Goal: Use online tool/utility: Utilize a website feature to perform a specific function

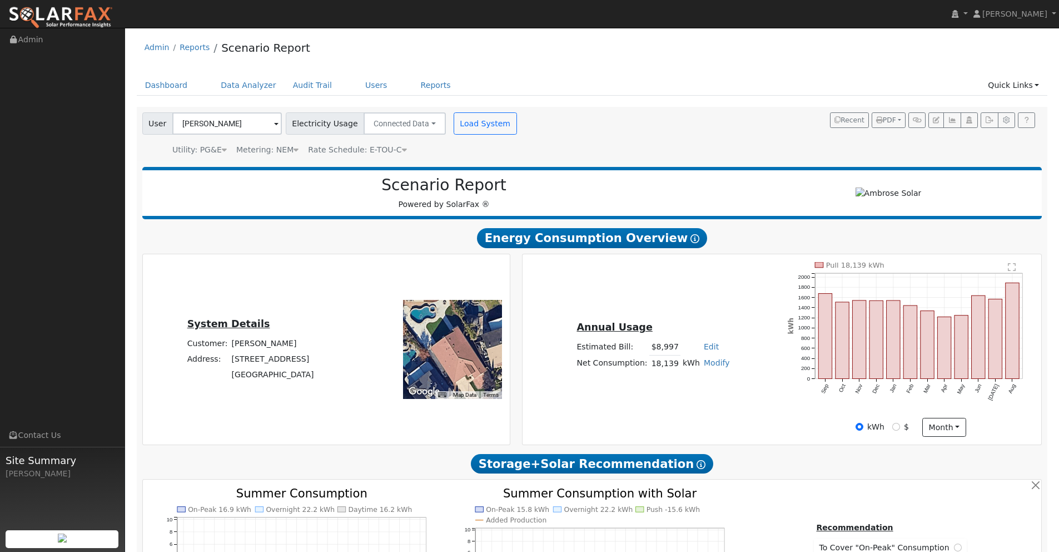
click at [75, 15] on img at bounding box center [60, 17] width 105 height 23
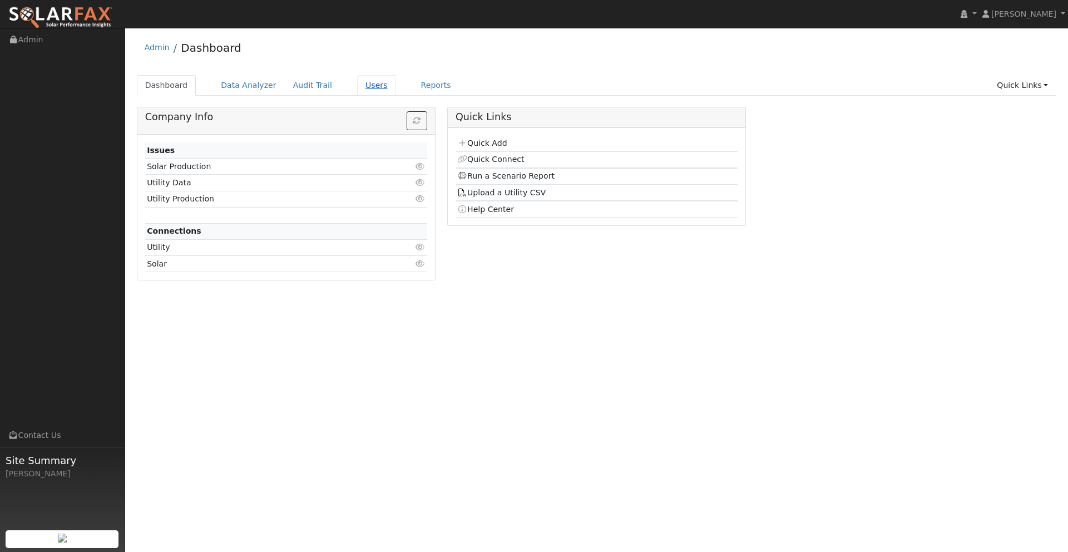
click at [357, 86] on link "Users" at bounding box center [376, 85] width 39 height 21
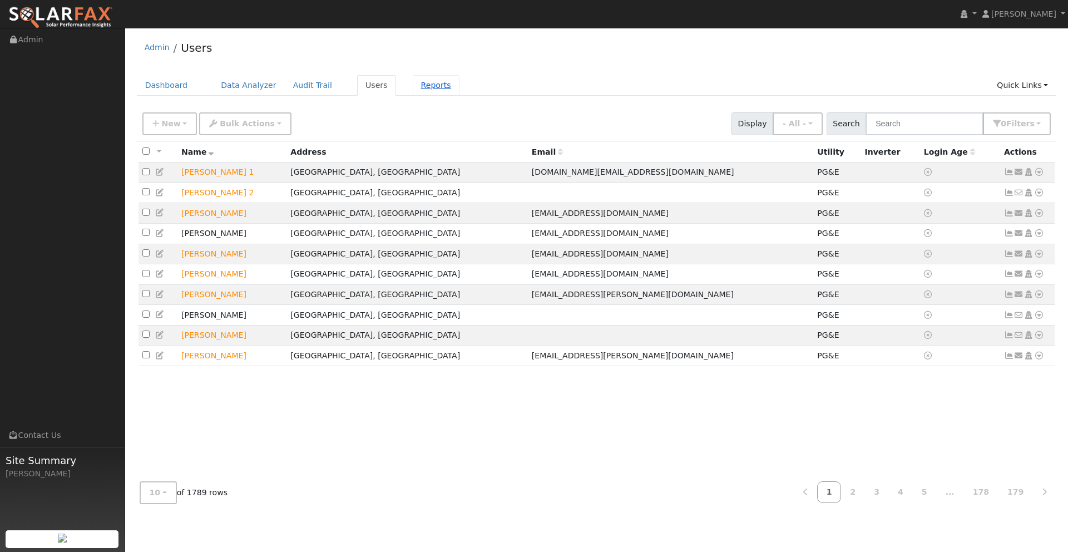
click at [413, 84] on link "Reports" at bounding box center [436, 85] width 47 height 21
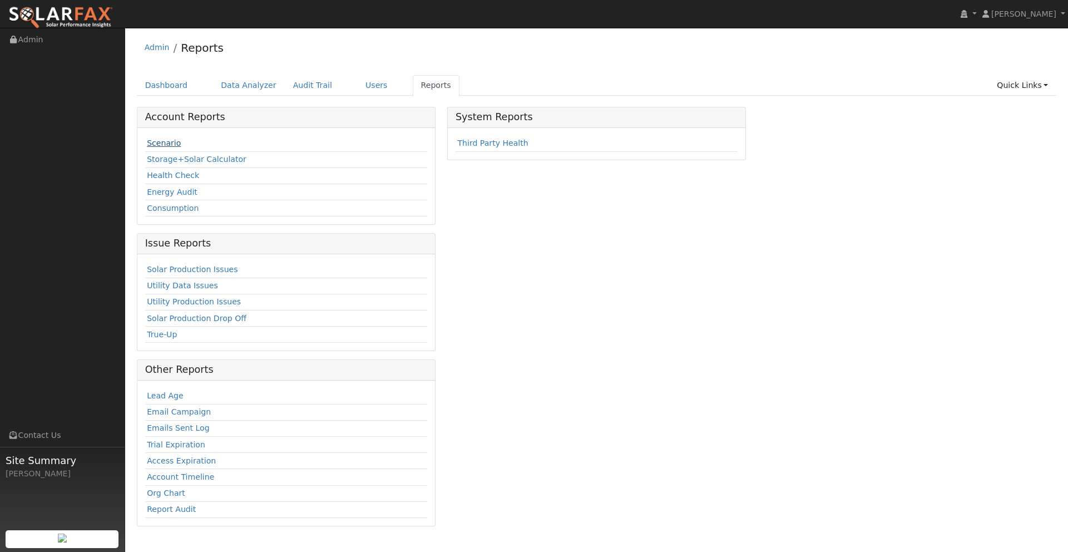
click at [167, 145] on link "Scenario" at bounding box center [164, 142] width 34 height 9
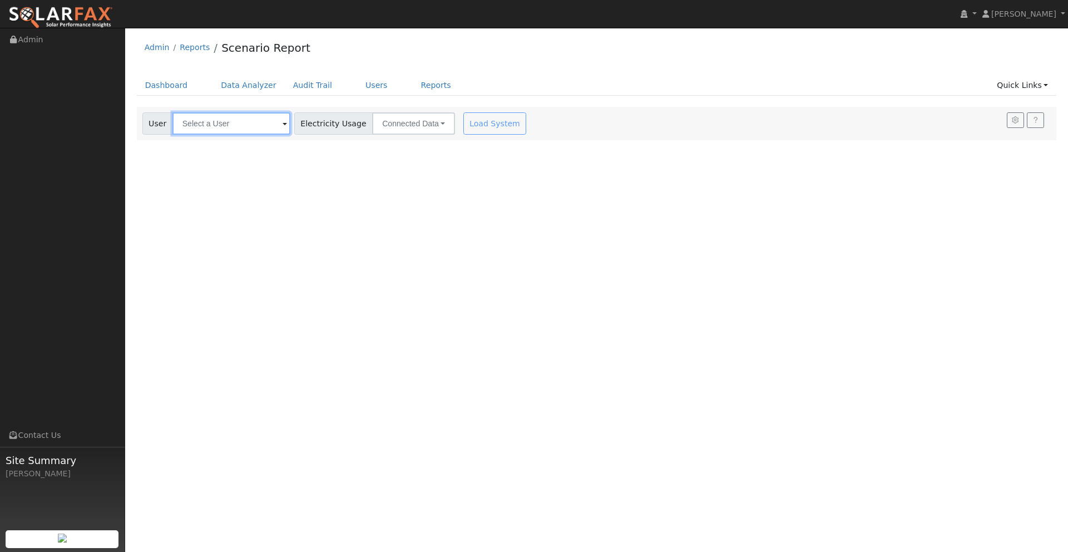
click at [200, 125] on input "text" at bounding box center [231, 123] width 118 height 22
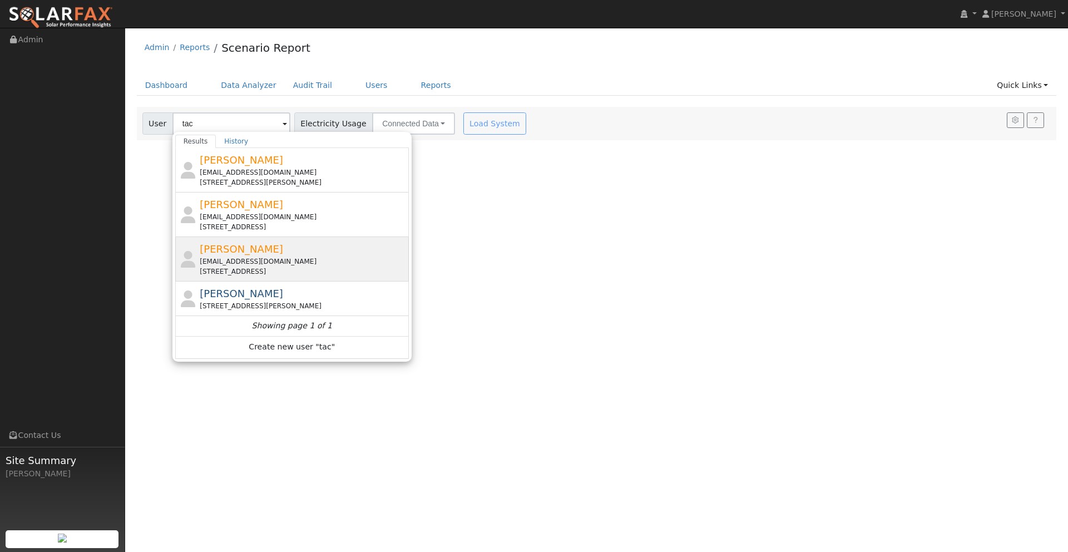
click at [235, 245] on span "[PERSON_NAME]" at bounding box center [241, 249] width 83 height 12
type input "[PERSON_NAME]"
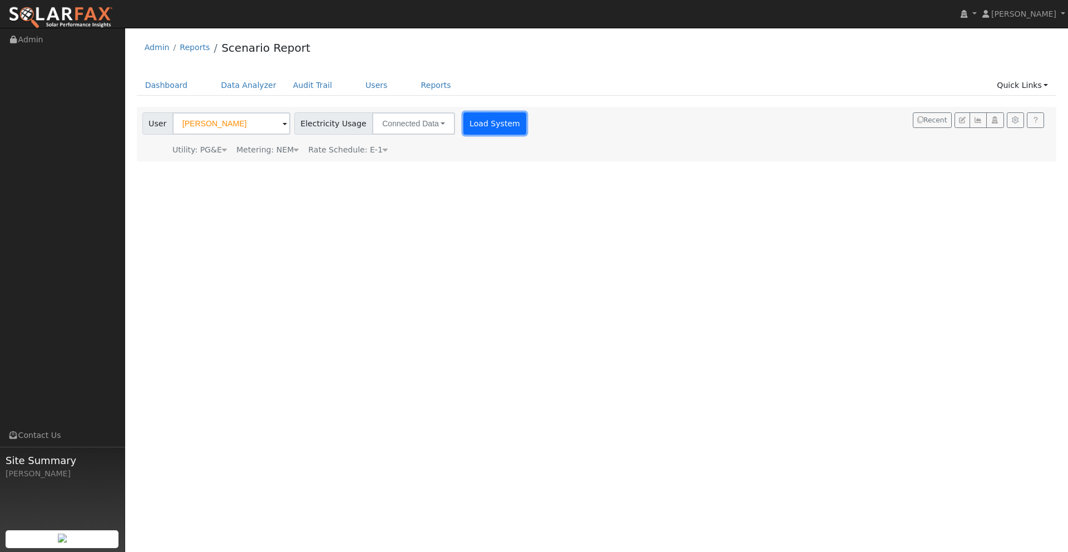
click at [484, 126] on button "Load System" at bounding box center [494, 123] width 63 height 22
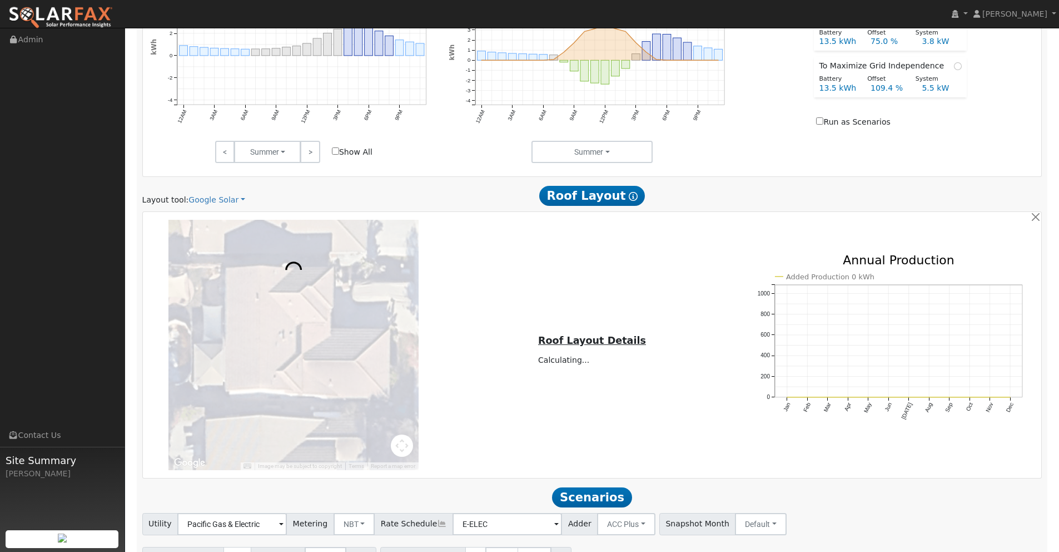
scroll to position [529, 0]
click at [211, 198] on link "Google Solar" at bounding box center [216, 198] width 57 height 12
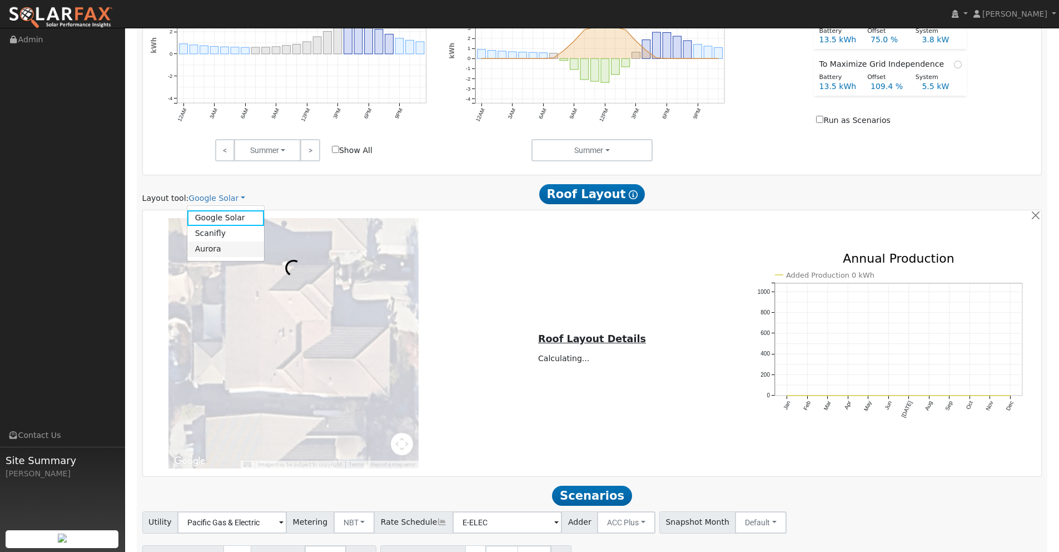
click at [212, 247] on link "Aurora" at bounding box center [225, 249] width 77 height 16
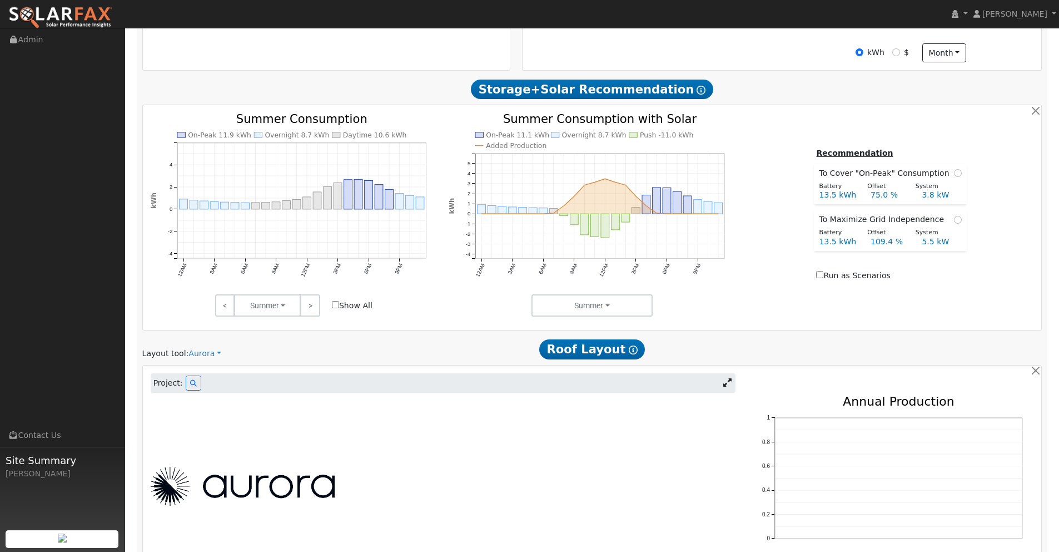
scroll to position [475, 0]
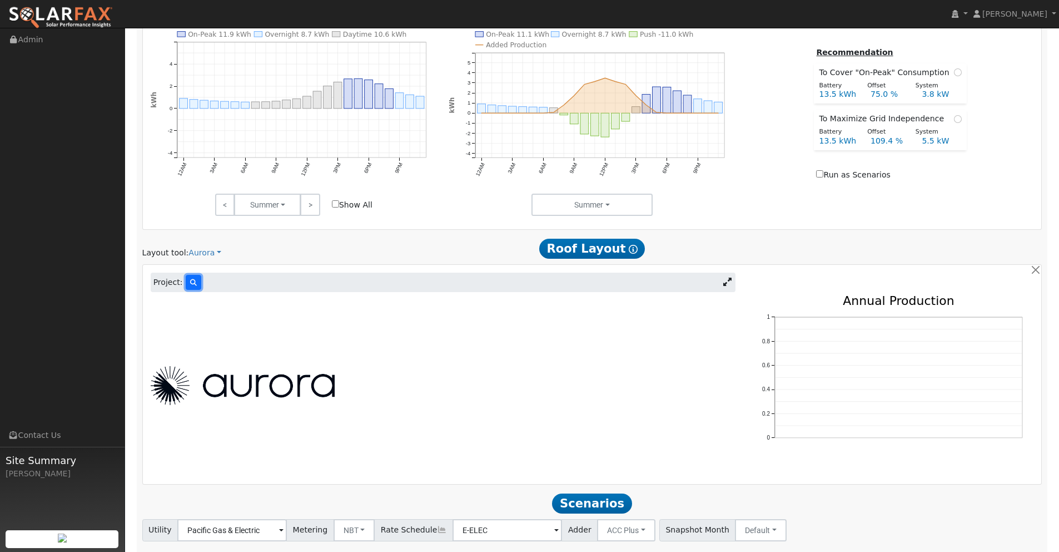
click at [190, 285] on icon at bounding box center [193, 282] width 7 height 7
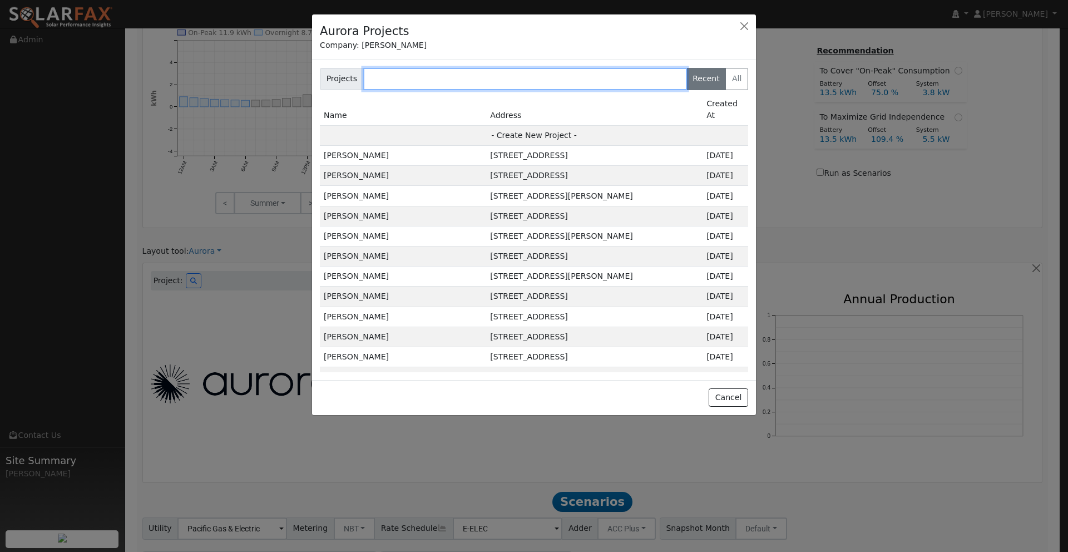
click at [413, 79] on input "text" at bounding box center [525, 79] width 324 height 22
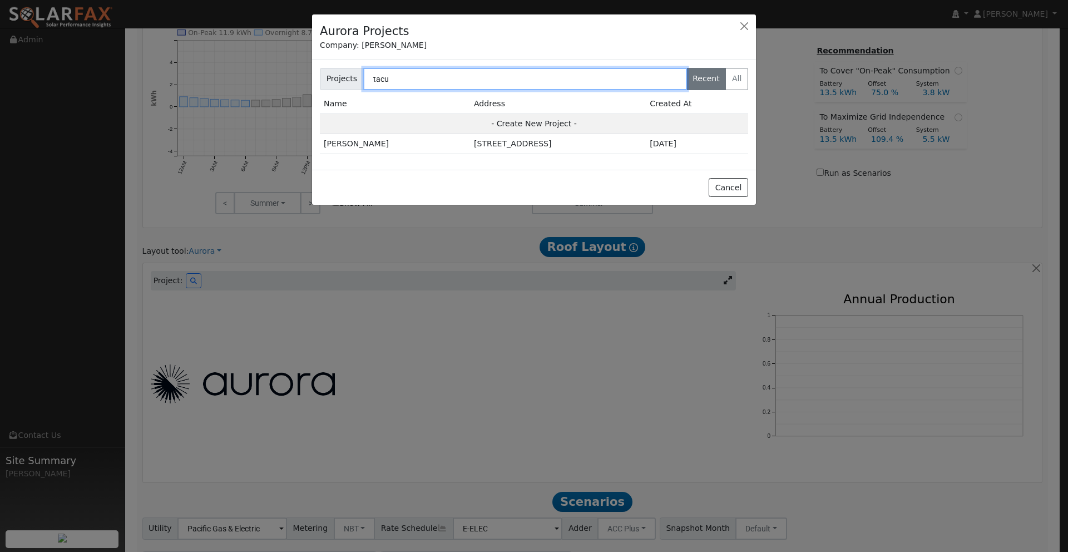
type input "tacur"
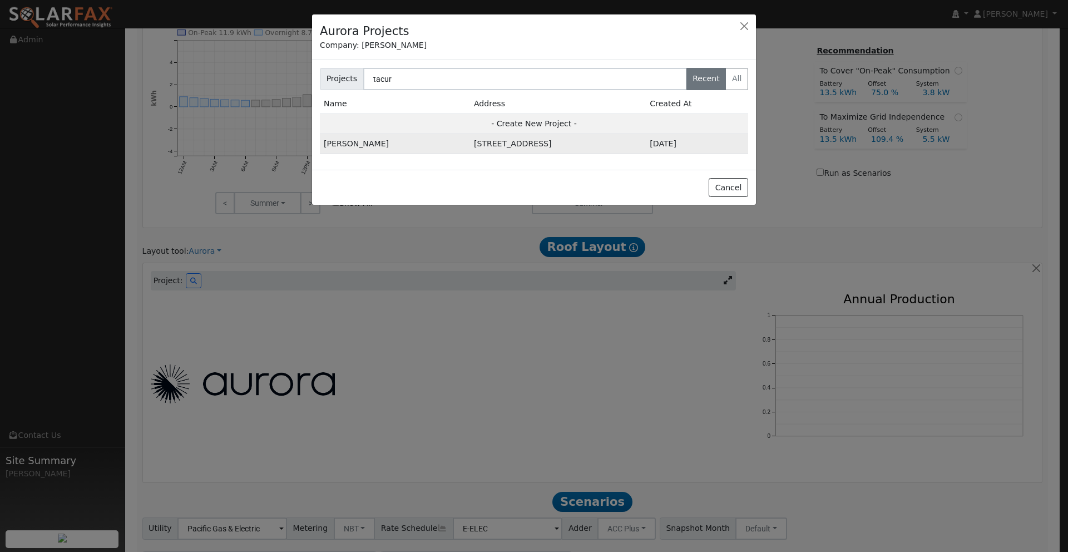
click at [481, 141] on td "[STREET_ADDRESS]" at bounding box center [558, 144] width 176 height 20
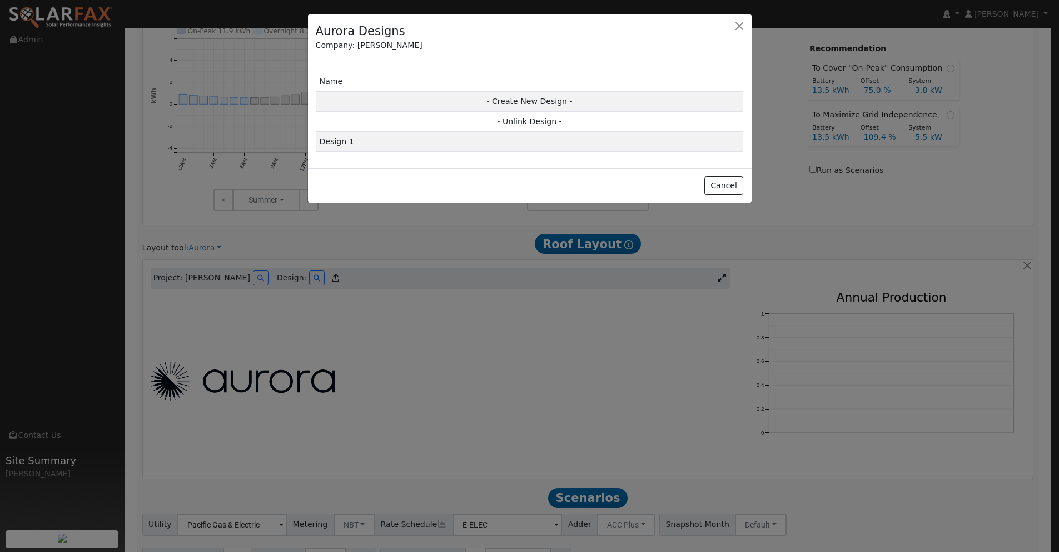
scroll to position [478, 0]
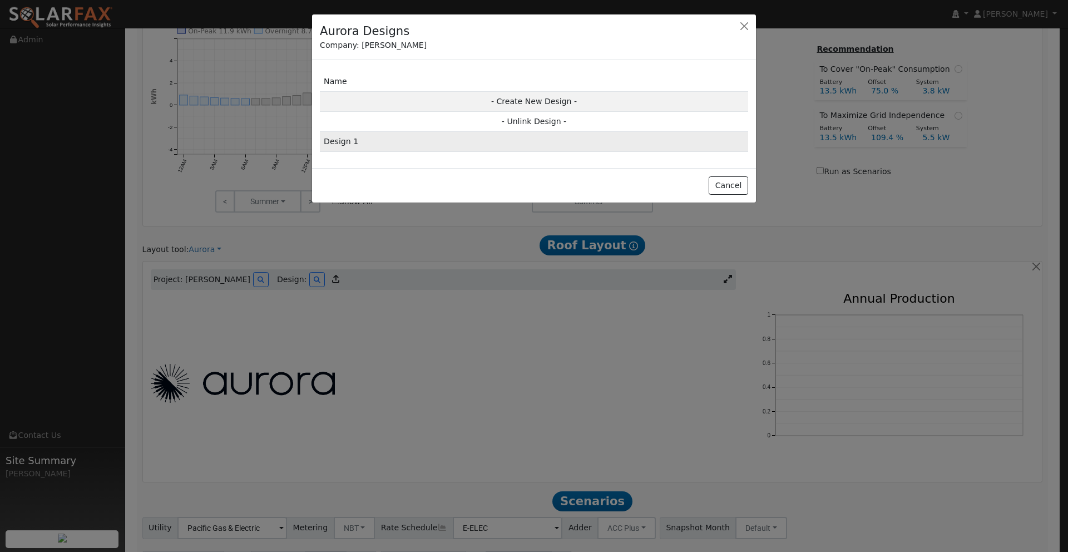
click at [422, 142] on td "Design 1" at bounding box center [534, 142] width 428 height 20
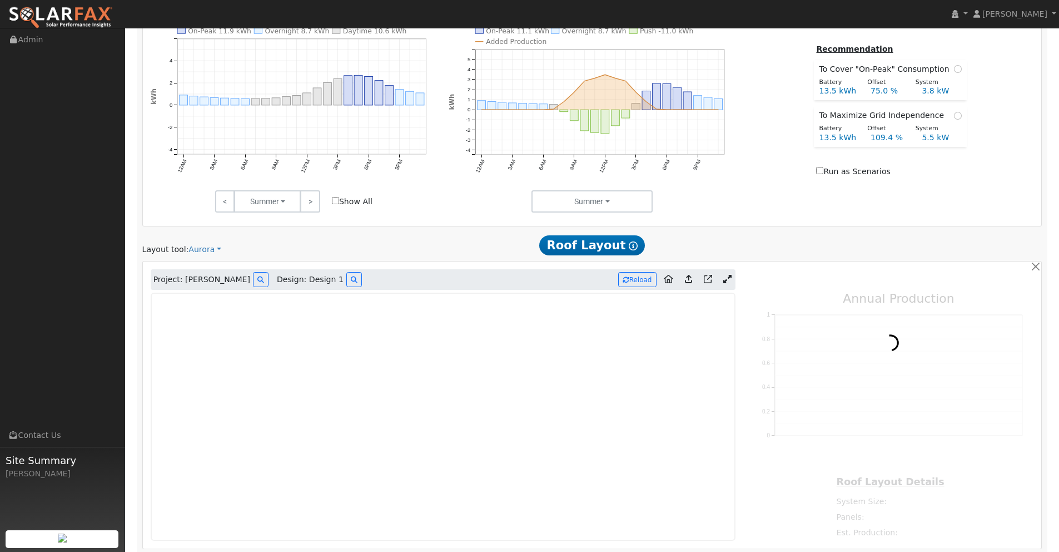
type input "14178"
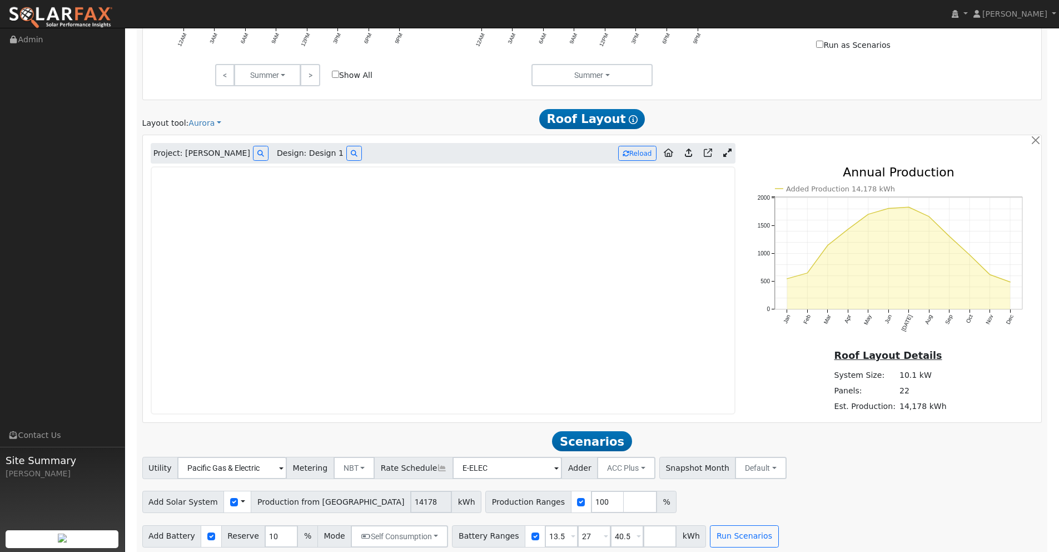
scroll to position [611, 0]
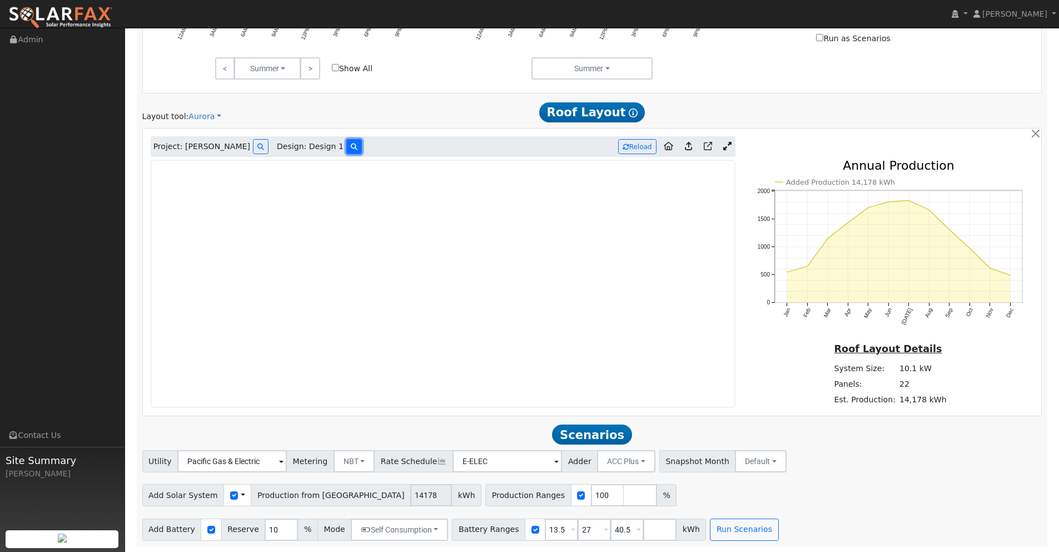
click at [346, 148] on button at bounding box center [354, 146] width 16 height 15
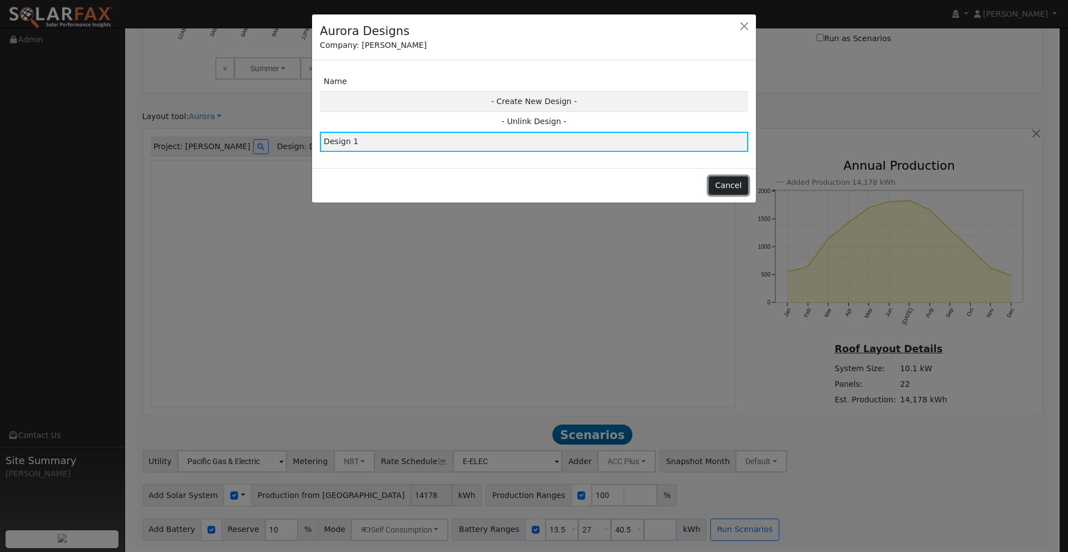
click at [733, 178] on button "Cancel" at bounding box center [727, 185] width 39 height 19
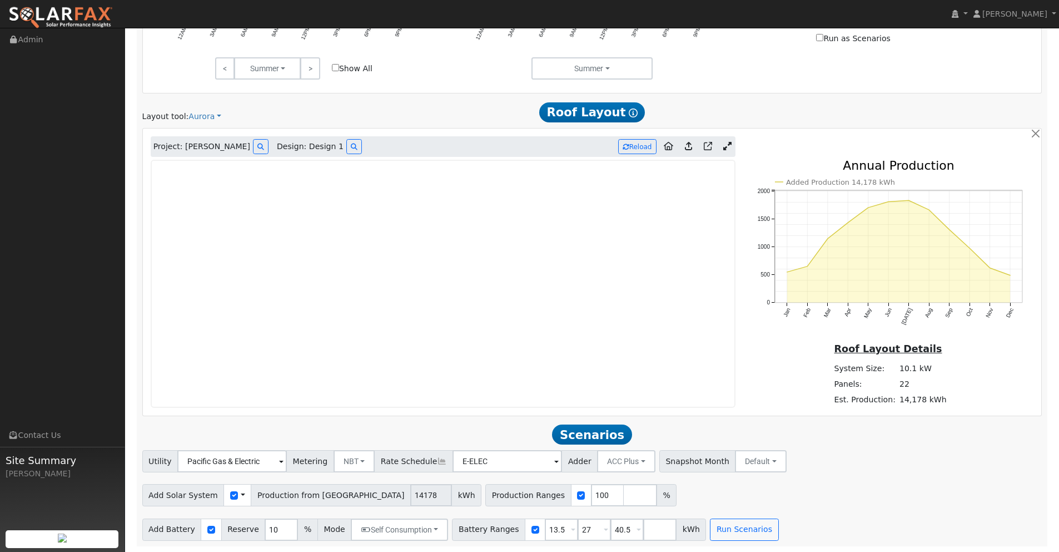
click at [731, 146] on icon at bounding box center [727, 146] width 8 height 8
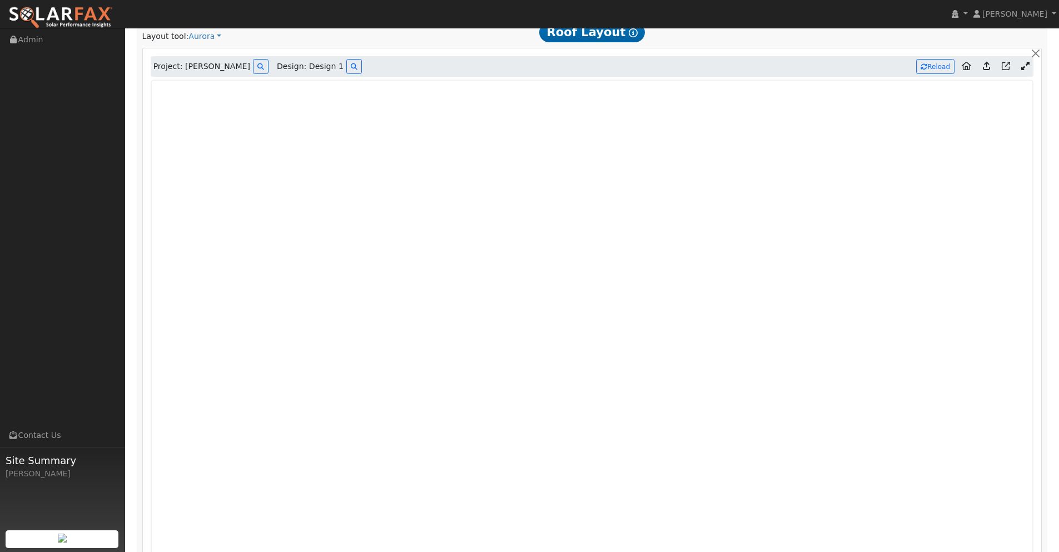
scroll to position [693, 0]
click at [985, 62] on icon at bounding box center [986, 63] width 7 height 8
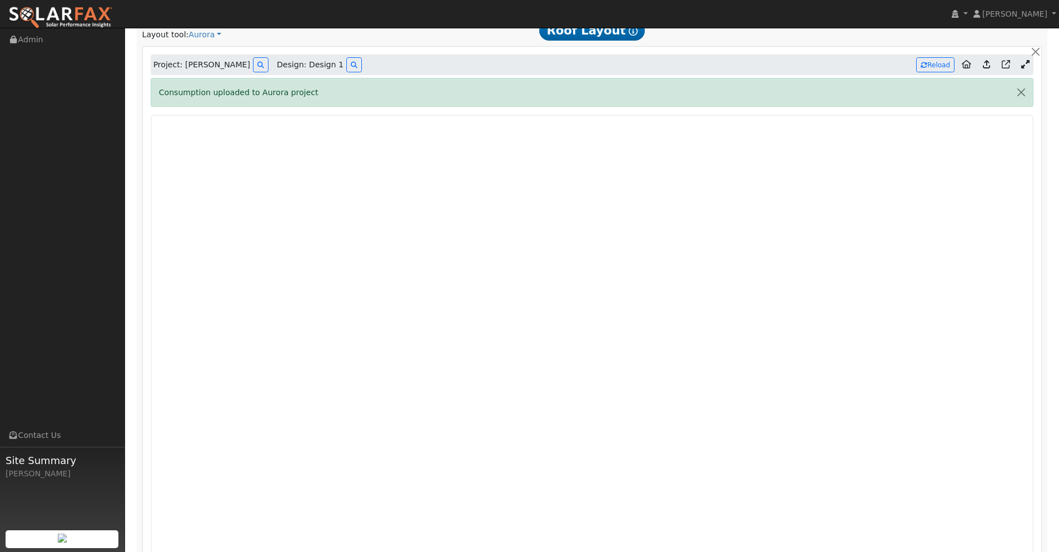
scroll to position [677, 0]
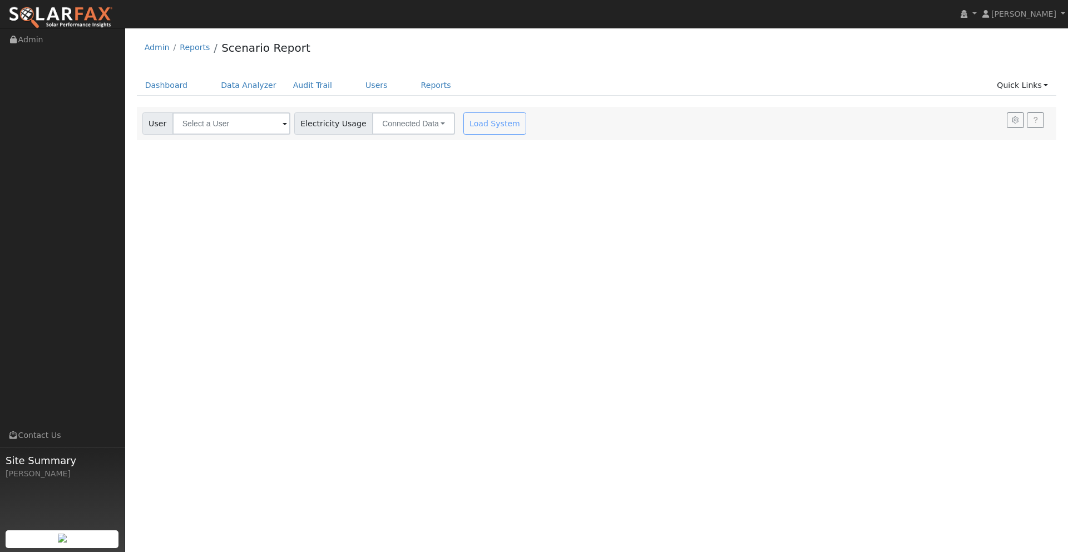
click at [475, 125] on div "Load System" at bounding box center [496, 123] width 70 height 22
click at [233, 120] on input "text" at bounding box center [231, 123] width 118 height 22
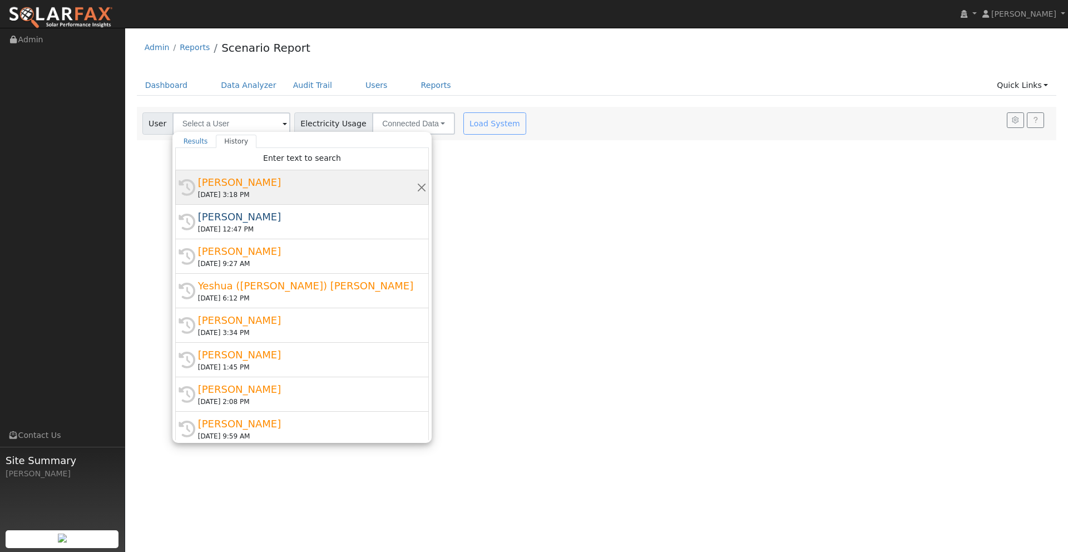
click at [237, 185] on div "[PERSON_NAME]" at bounding box center [307, 182] width 218 height 15
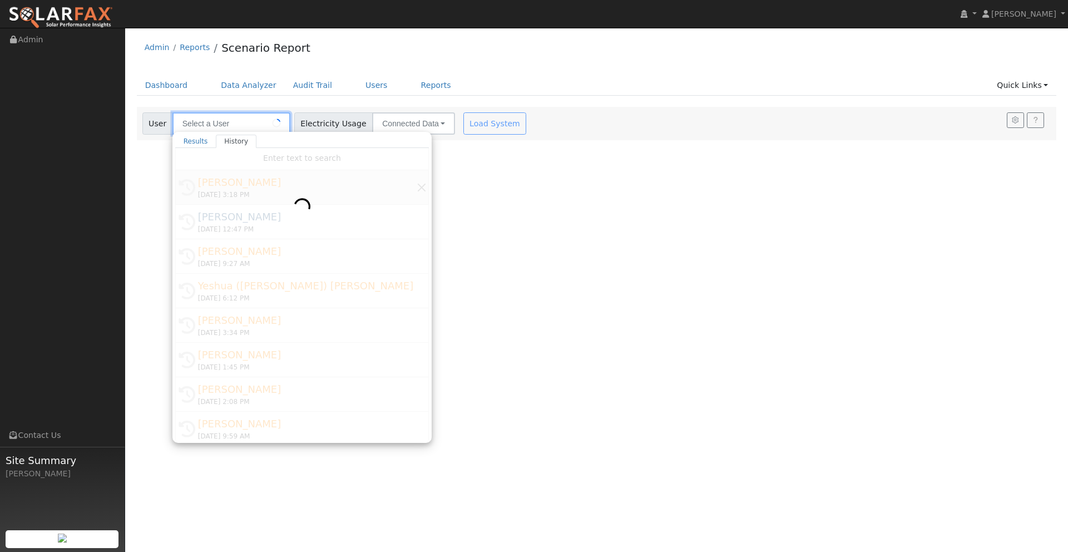
type input "[PERSON_NAME]"
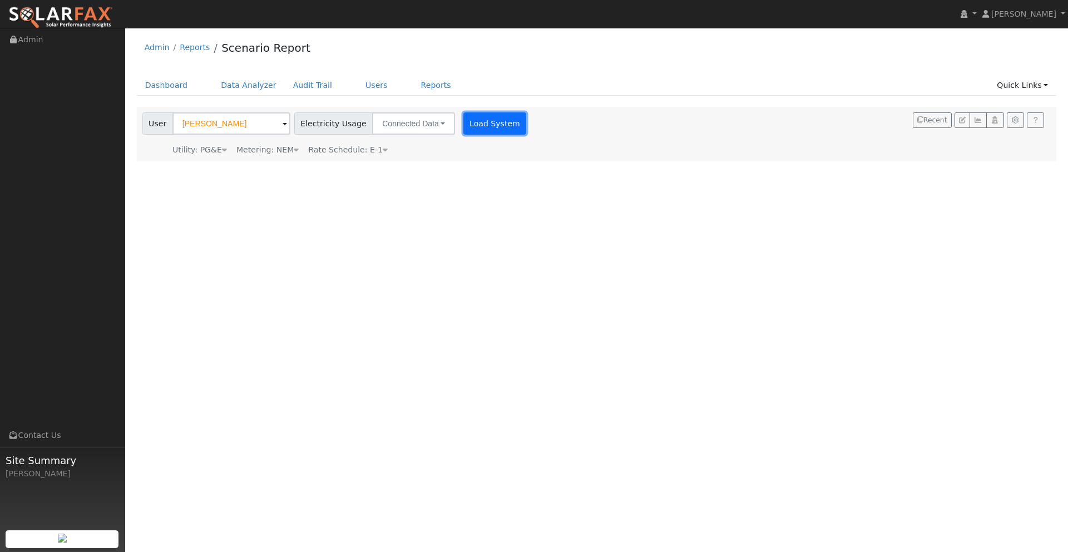
click at [477, 122] on button "Load System" at bounding box center [494, 123] width 63 height 22
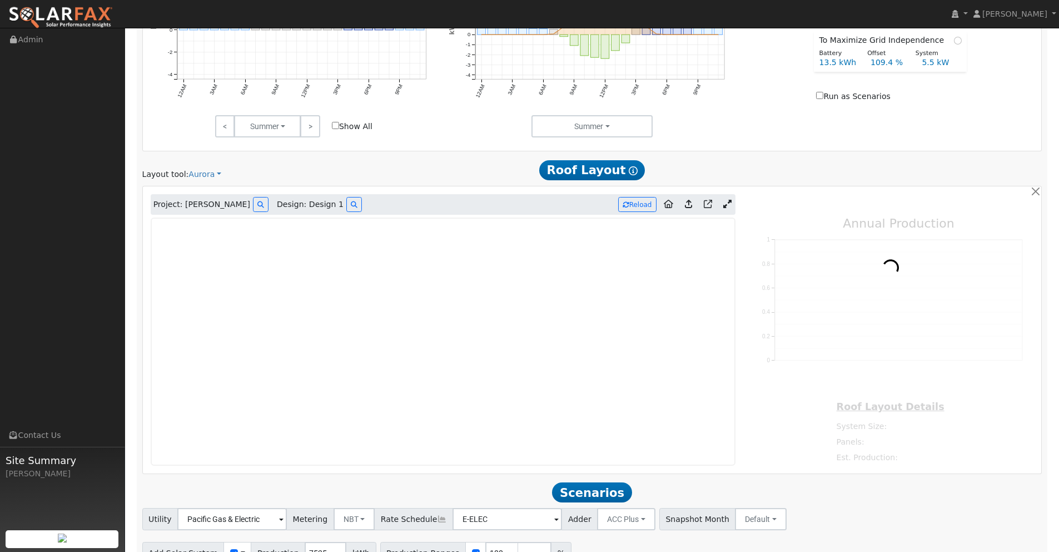
scroll to position [561, 0]
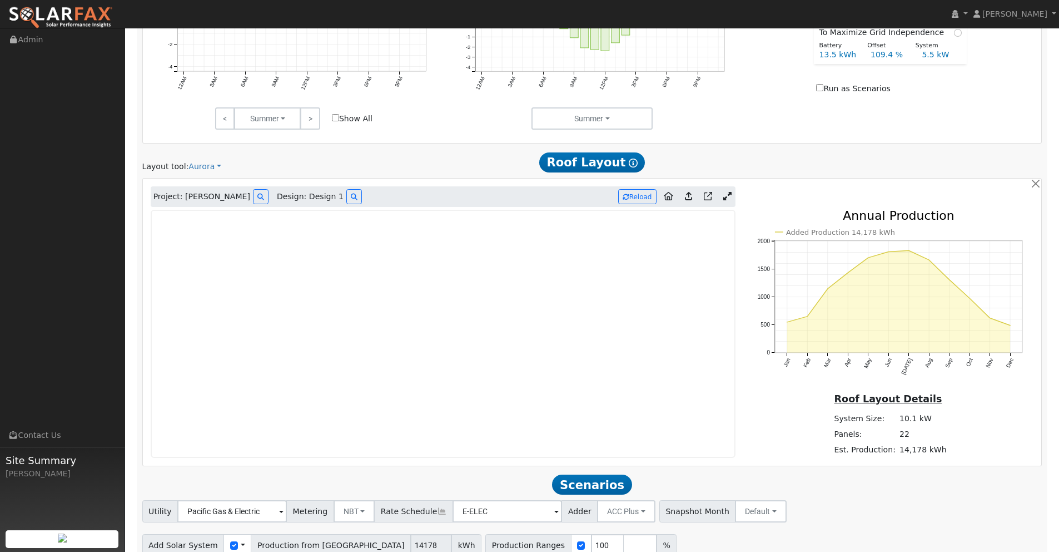
click at [731, 198] on icon at bounding box center [727, 196] width 8 height 8
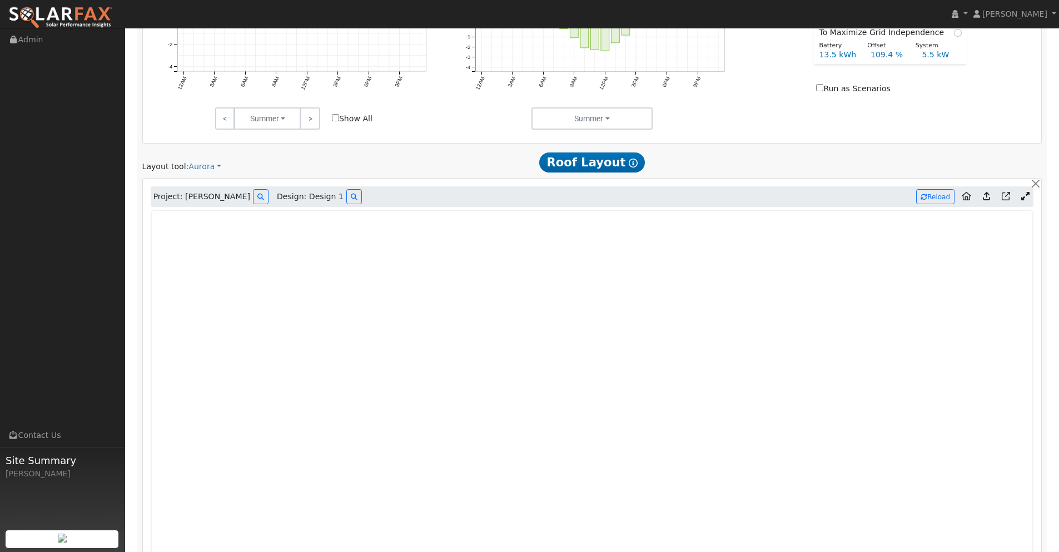
click at [987, 196] on icon at bounding box center [986, 196] width 7 height 8
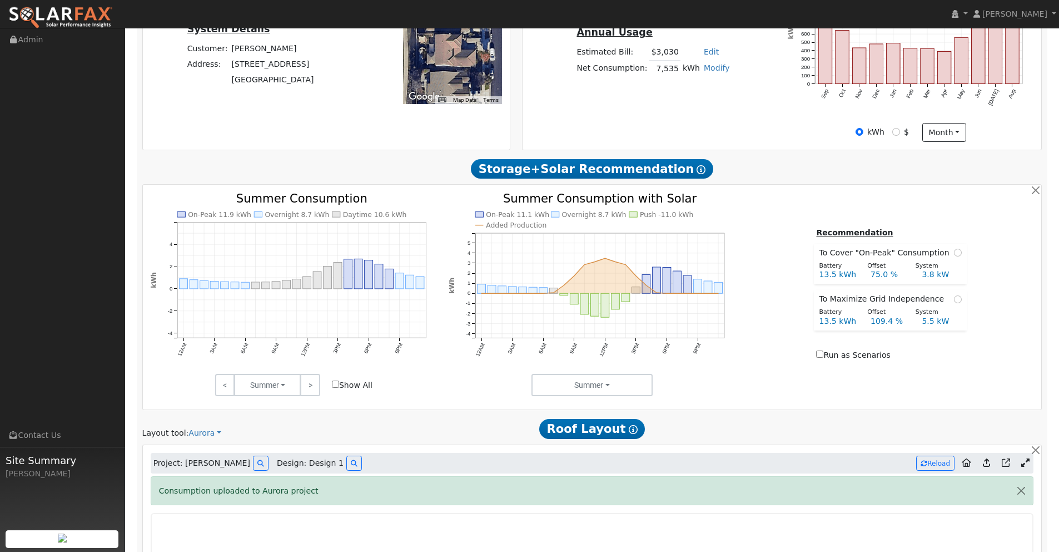
scroll to position [0, 0]
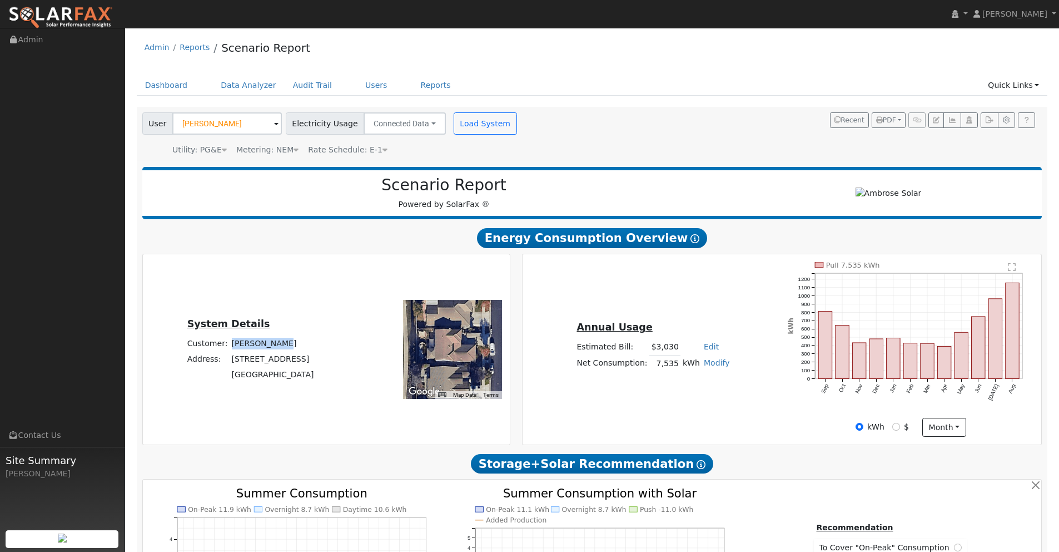
drag, startPoint x: 267, startPoint y: 342, endPoint x: 220, endPoint y: 346, distance: 46.9
click at [230, 346] on td "[PERSON_NAME]" at bounding box center [273, 343] width 86 height 16
copy td "[PERSON_NAME]"
drag, startPoint x: 298, startPoint y: 360, endPoint x: 220, endPoint y: 364, distance: 78.5
click at [230, 364] on td "[STREET_ADDRESS]" at bounding box center [273, 359] width 86 height 16
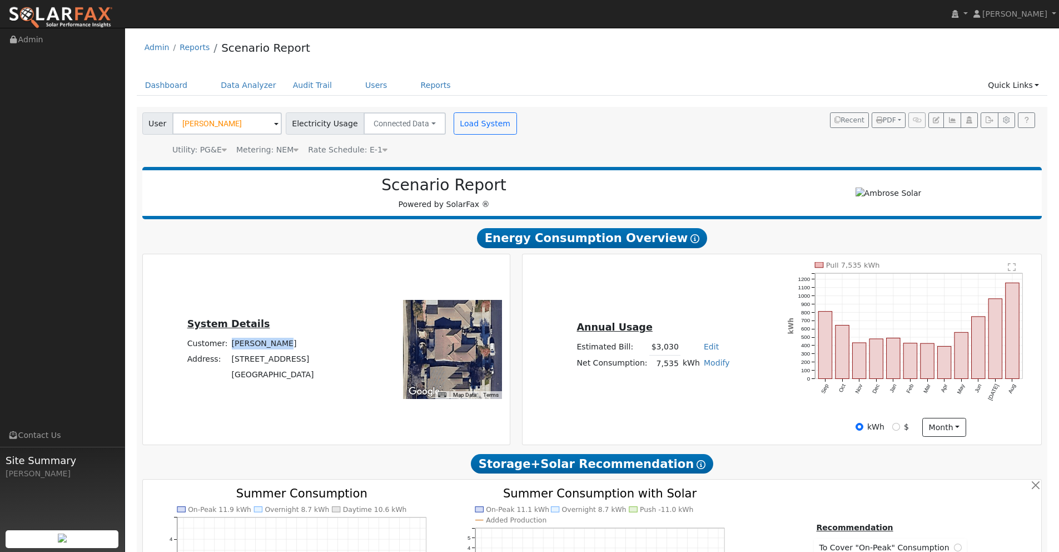
copy td "[STREET_ADDRESS]"
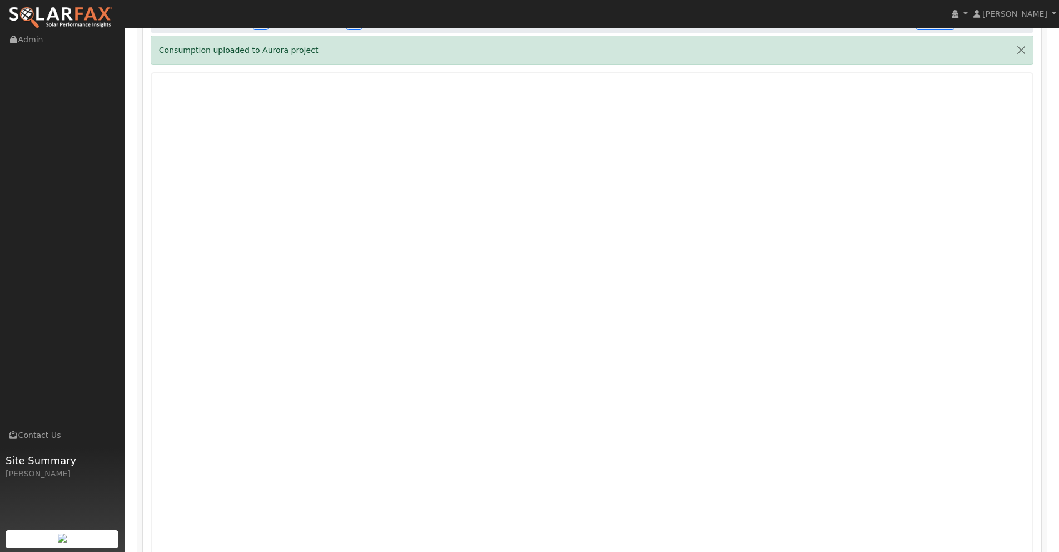
scroll to position [631, 0]
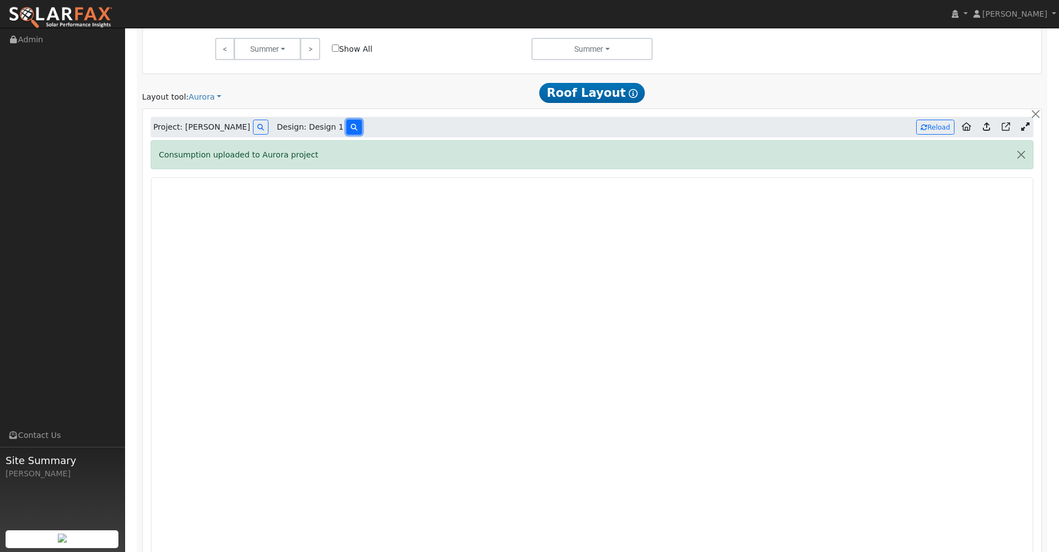
click at [351, 124] on icon at bounding box center [354, 127] width 7 height 7
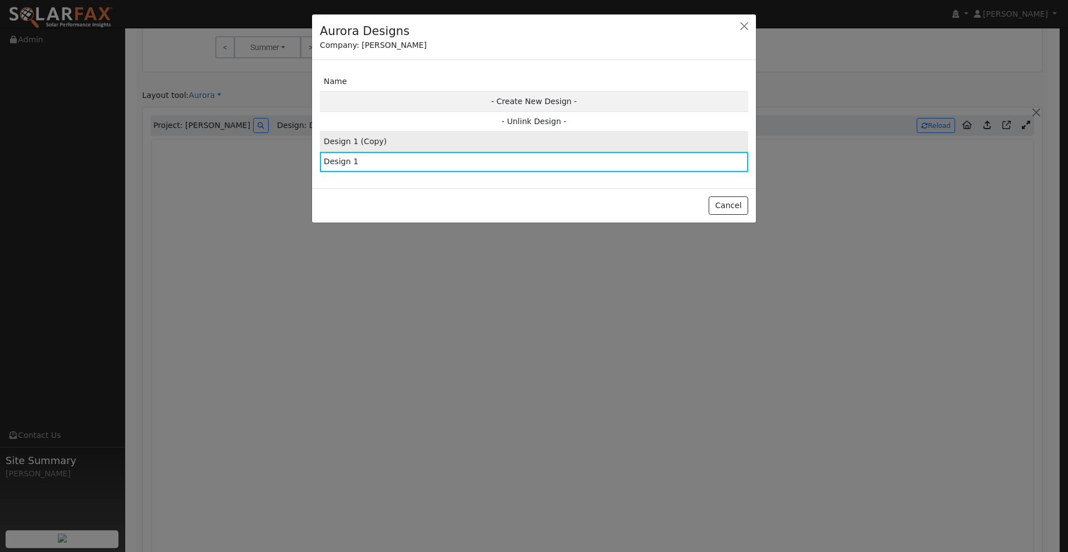
click at [404, 139] on td "Design 1 (Copy)" at bounding box center [534, 142] width 428 height 20
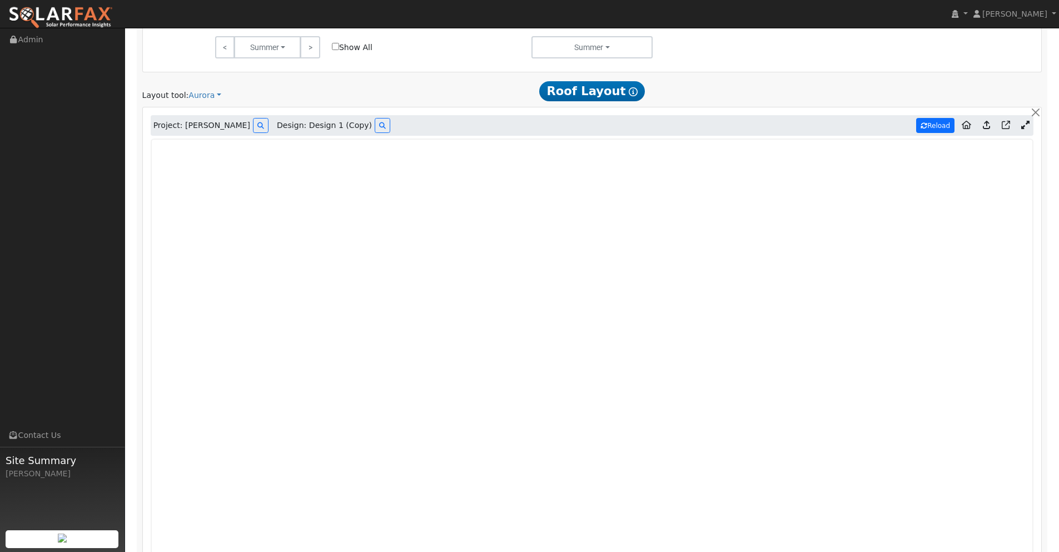
type input "14410"
click at [935, 124] on button "Reload" at bounding box center [935, 125] width 38 height 15
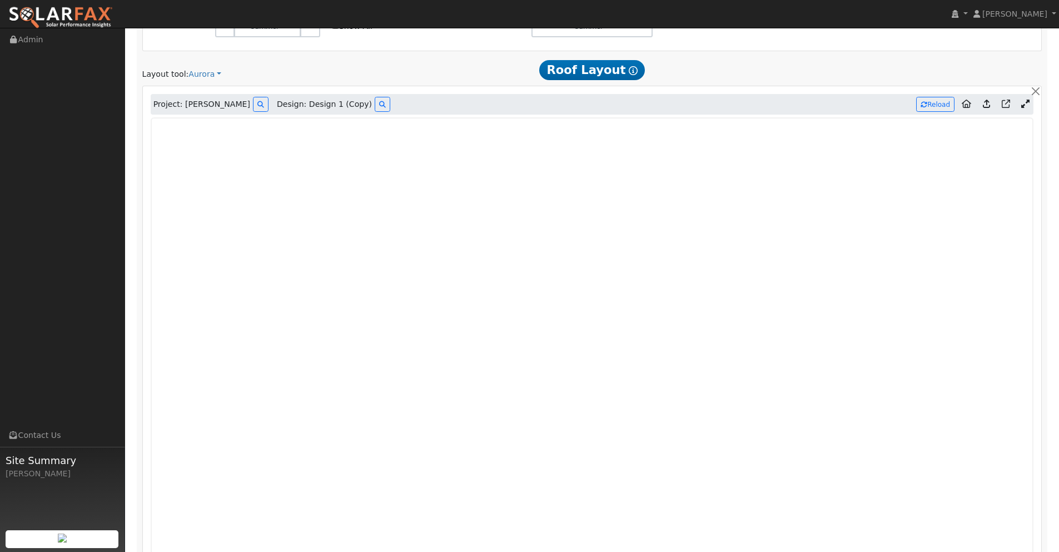
scroll to position [691, 0]
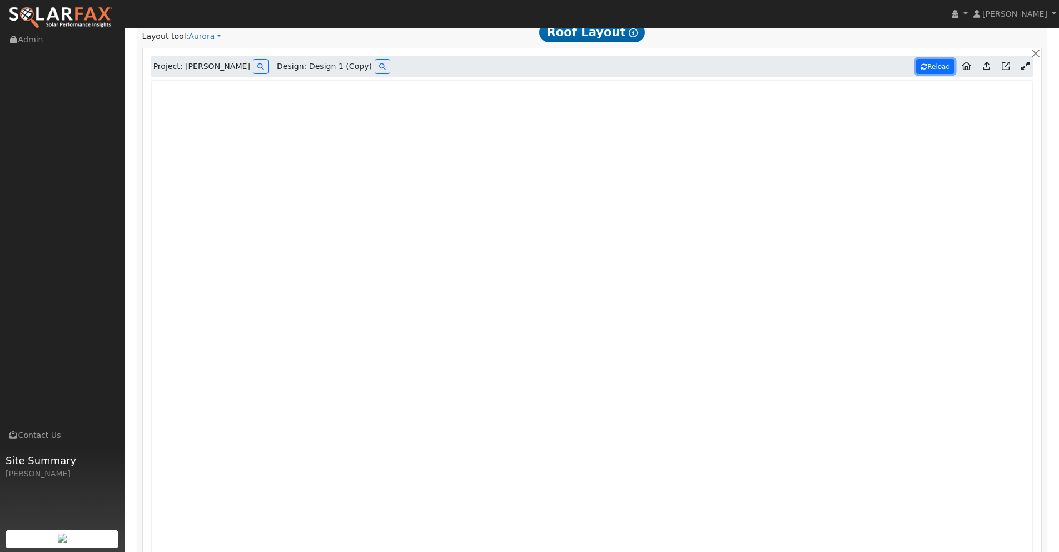
click at [931, 70] on button "Reload" at bounding box center [935, 66] width 38 height 15
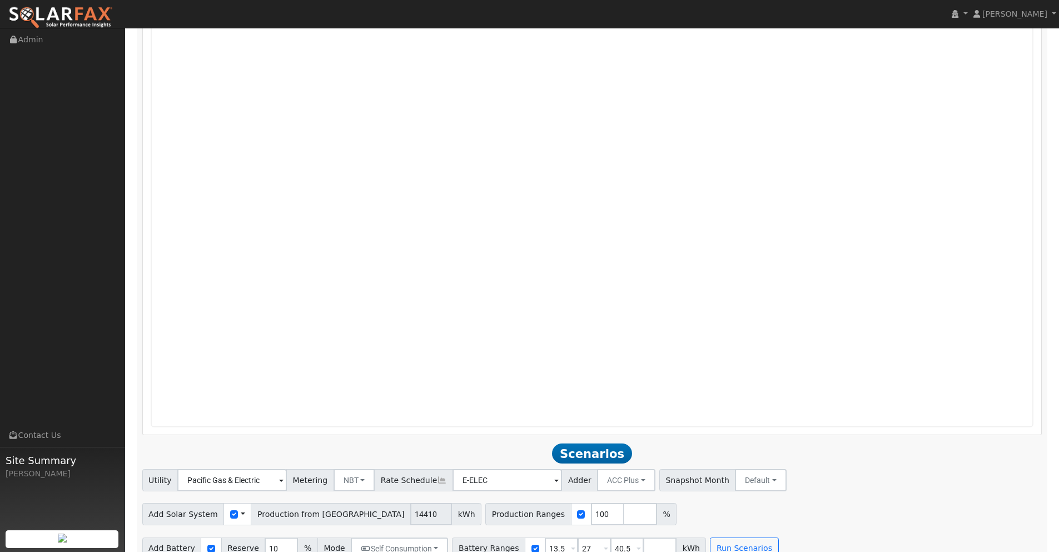
scroll to position [898, 0]
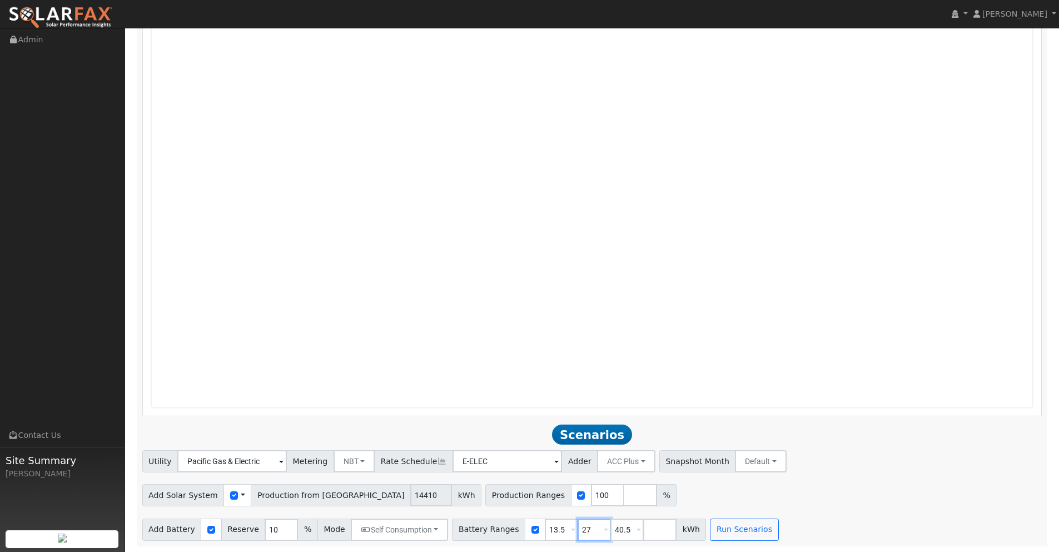
drag, startPoint x: 585, startPoint y: 529, endPoint x: 545, endPoint y: 528, distance: 40.0
click at [545, 528] on div "Battery Ranges 13.5 Overrides Reserve % Mode None None Self Consumption Peak Sa…" at bounding box center [579, 529] width 254 height 22
type input "0"
type input "13.5"
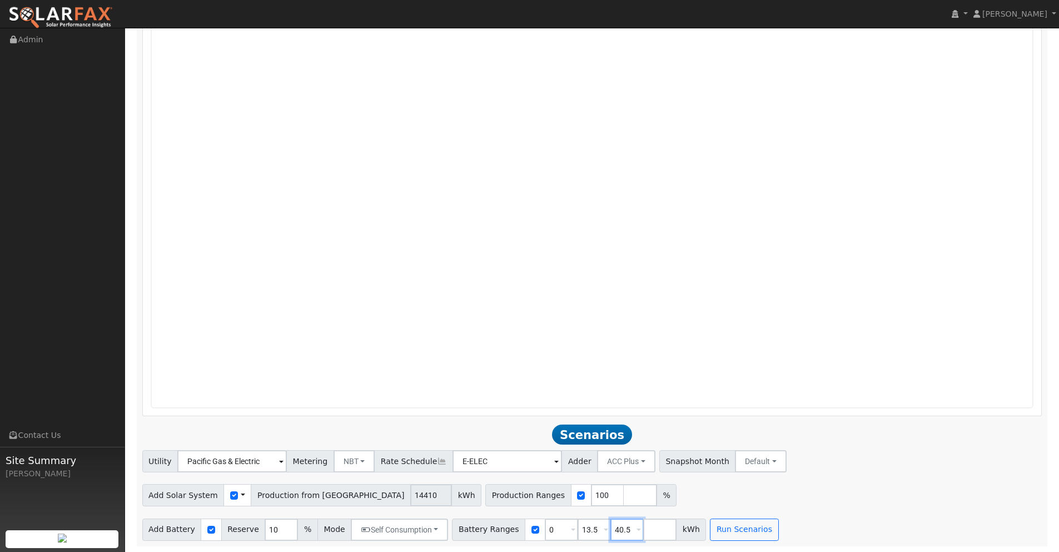
drag, startPoint x: 624, startPoint y: 533, endPoint x: 594, endPoint y: 535, distance: 30.1
click at [594, 535] on div "Battery Ranges 0 Overrides Reserve % Mode None None Self Consumption Peak Savin…" at bounding box center [579, 529] width 254 height 22
type input "4"
click at [699, 538] on button "Run Scenarios" at bounding box center [711, 529] width 68 height 22
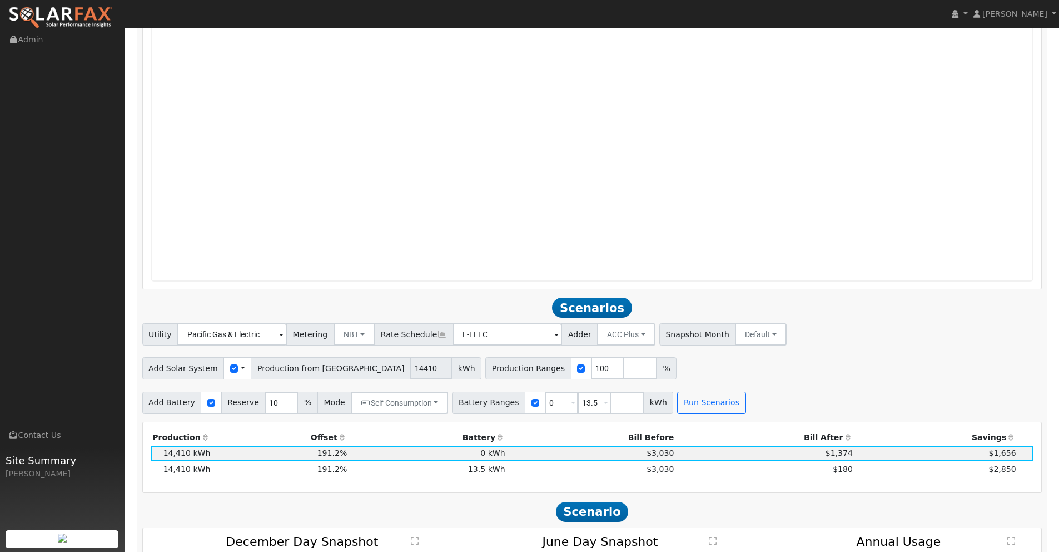
scroll to position [1030, 0]
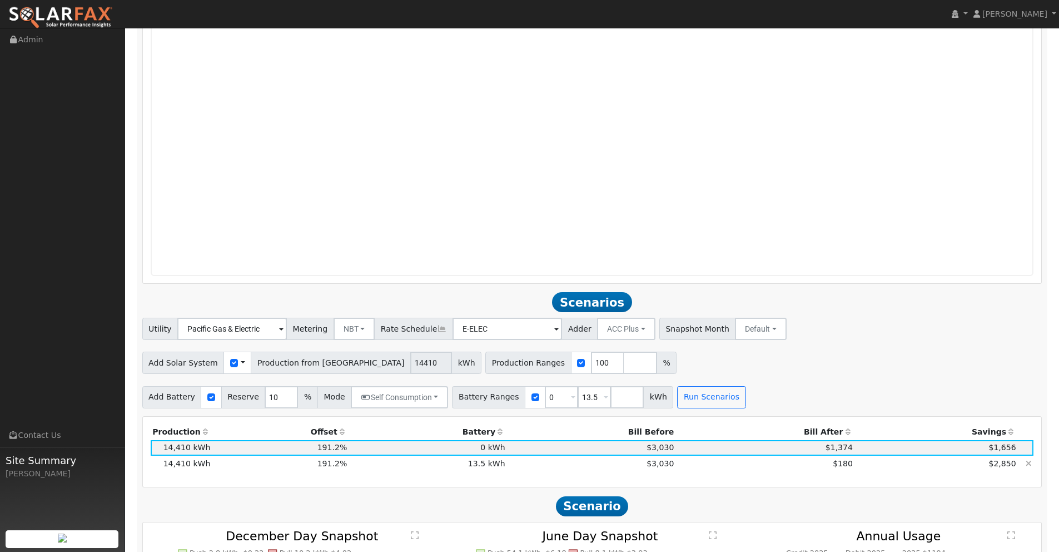
click at [813, 465] on td "$180" at bounding box center [765, 463] width 179 height 16
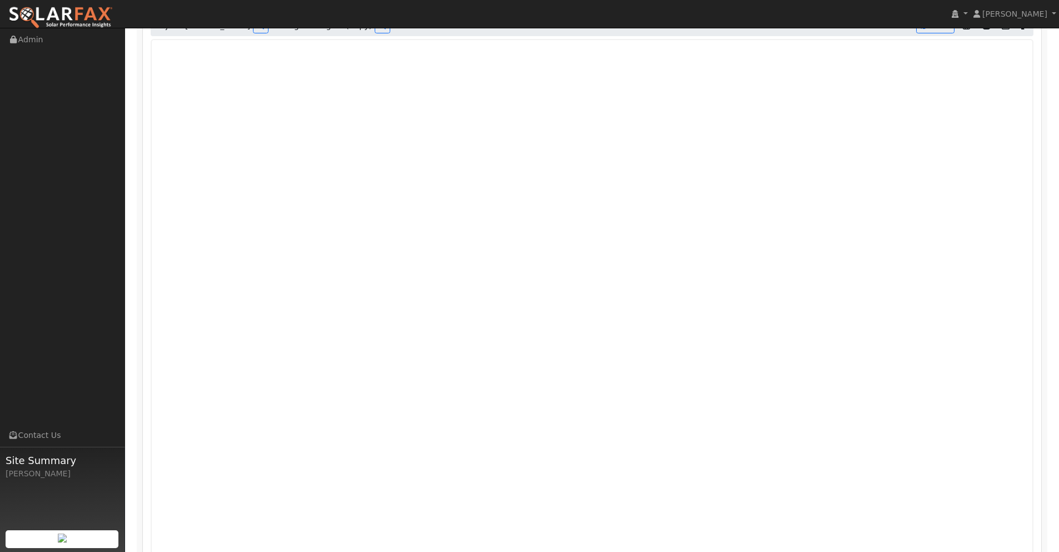
scroll to position [618, 0]
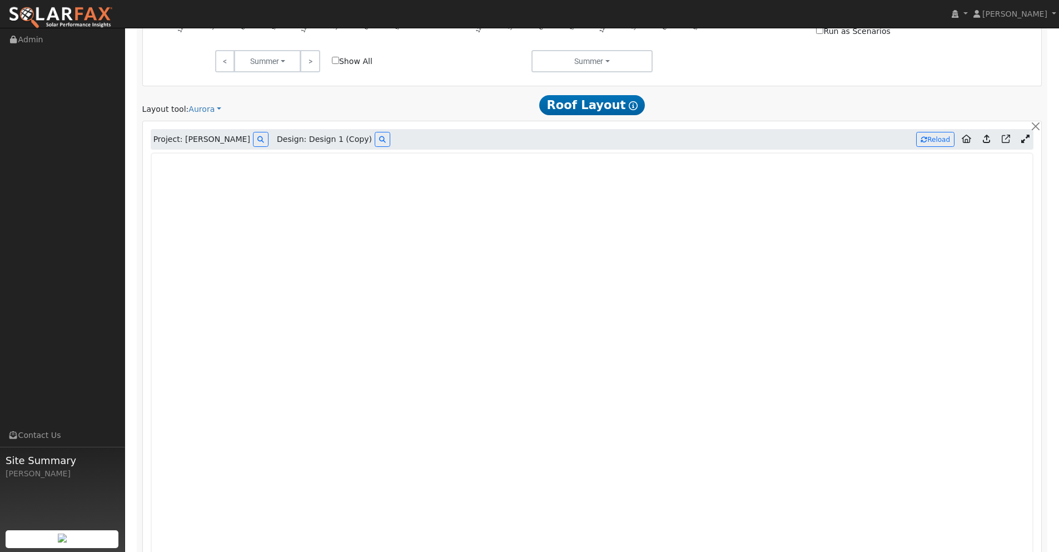
click at [1025, 141] on icon at bounding box center [1025, 139] width 8 height 8
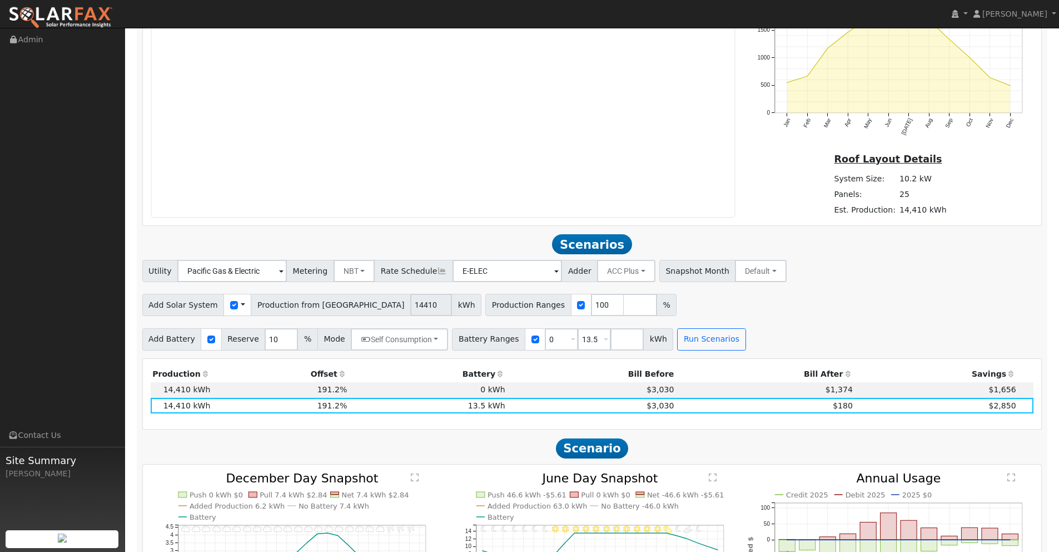
scroll to position [820, 0]
